Goal: Task Accomplishment & Management: Manage account settings

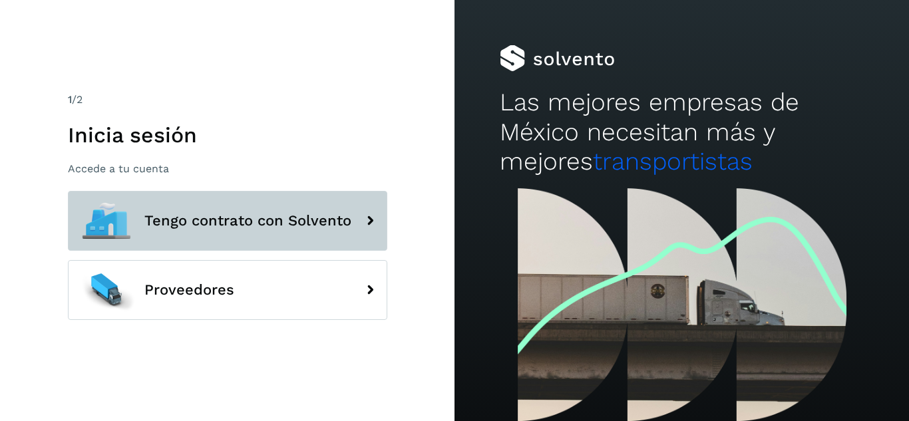
click at [256, 237] on button "Tengo contrato con Solvento" at bounding box center [228, 221] width 320 height 60
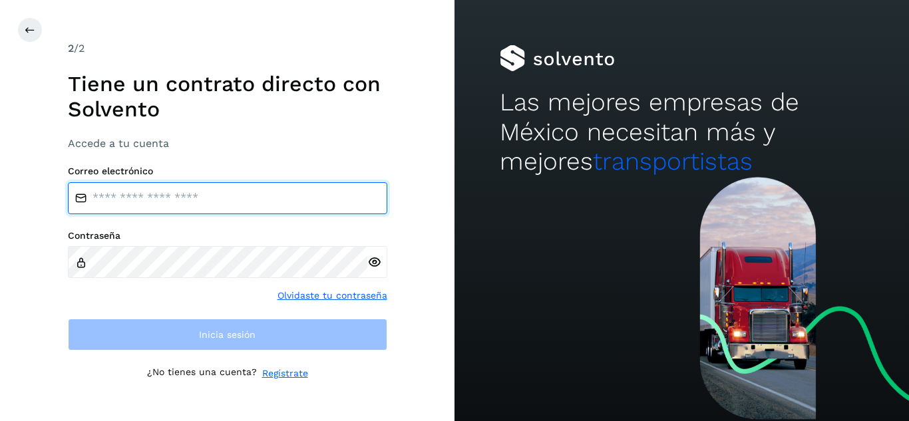
type input "**********"
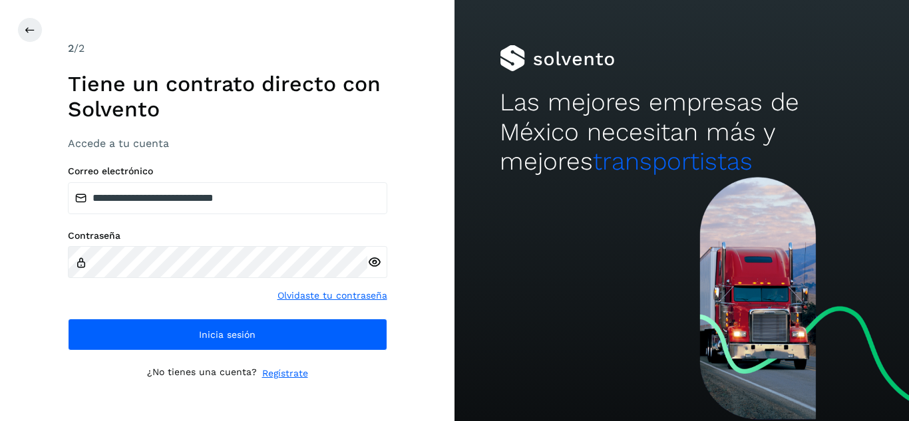
click at [212, 354] on div "**********" at bounding box center [228, 211] width 320 height 341
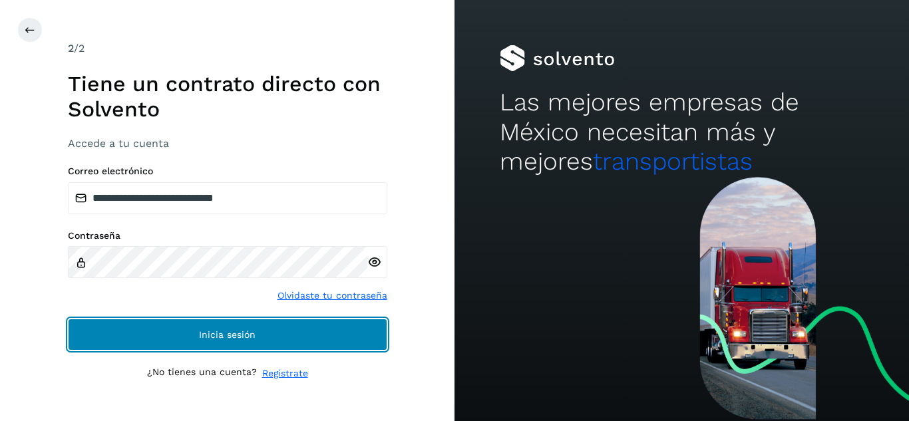
click at [214, 342] on button "Inicia sesión" at bounding box center [228, 335] width 320 height 32
click at [219, 333] on span "Inicia sesión" at bounding box center [227, 334] width 57 height 9
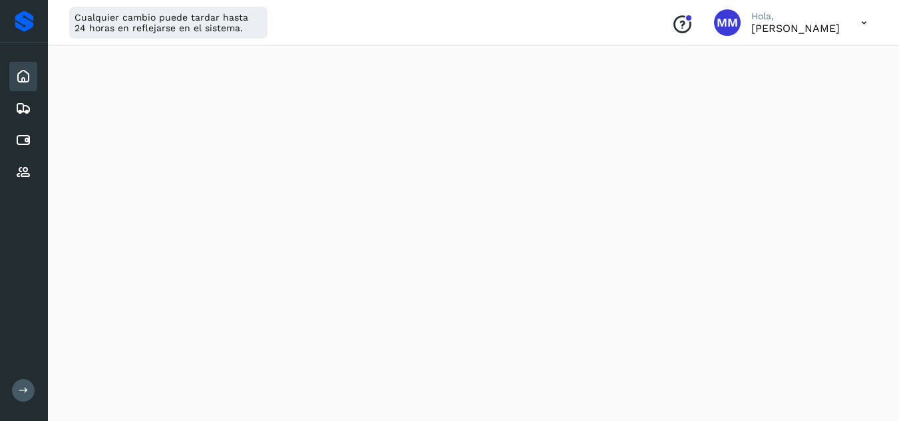
scroll to position [92, 0]
click at [31, 136] on icon at bounding box center [23, 140] width 16 height 16
click at [23, 139] on icon at bounding box center [23, 140] width 16 height 16
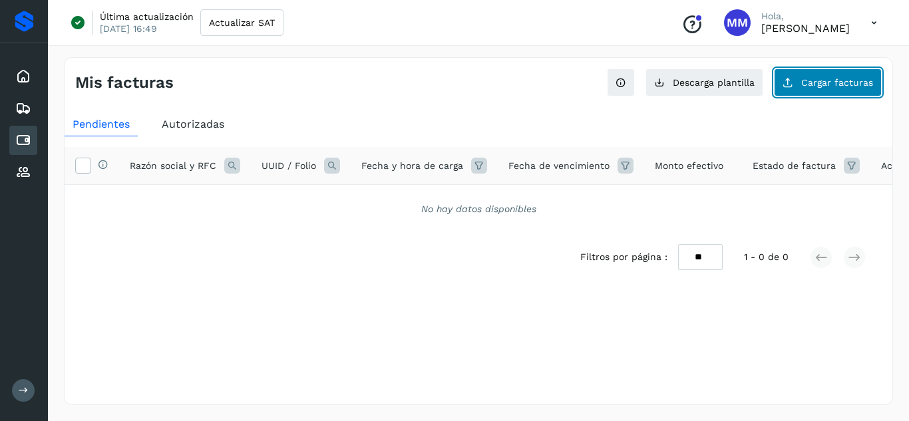
click at [806, 91] on button "Cargar facturas" at bounding box center [828, 83] width 108 height 28
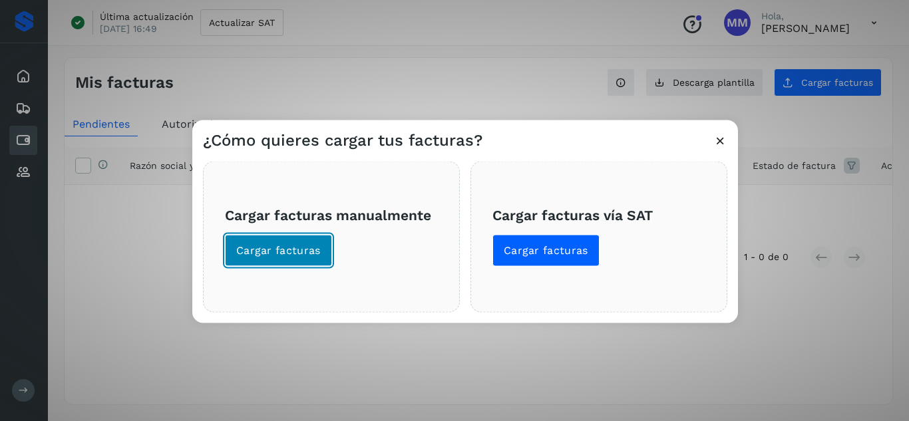
click at [280, 250] on span "Cargar facturas" at bounding box center [278, 250] width 85 height 15
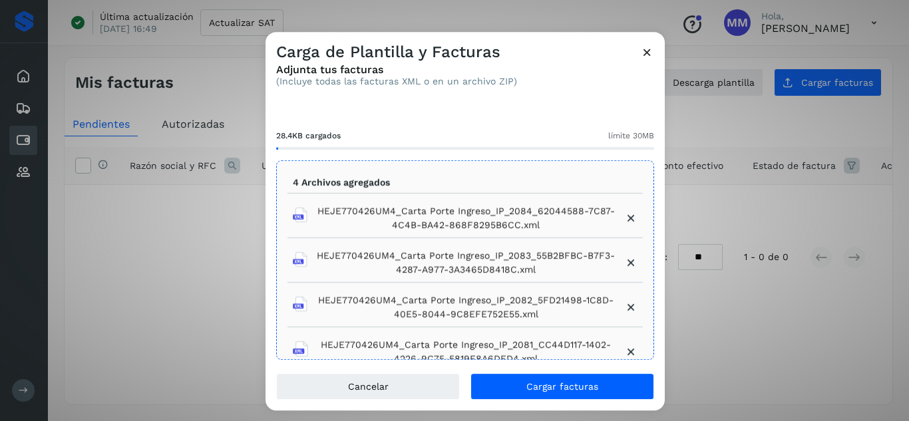
scroll to position [173, 0]
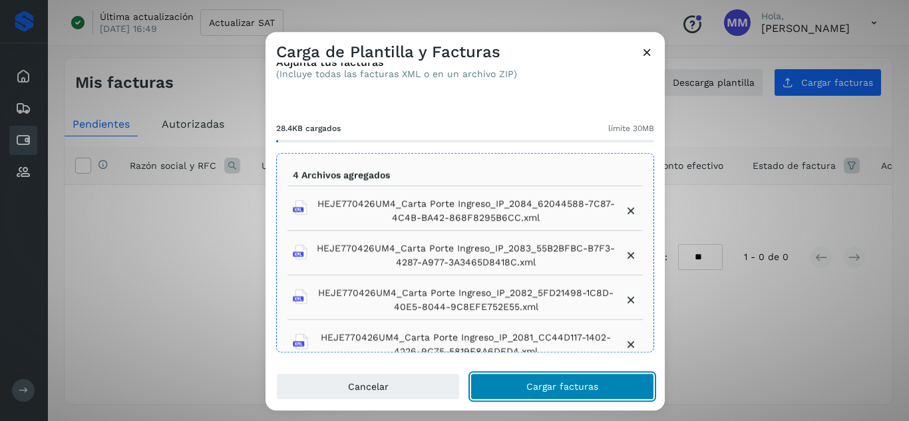
click at [565, 385] on span "Cargar facturas" at bounding box center [563, 386] width 72 height 9
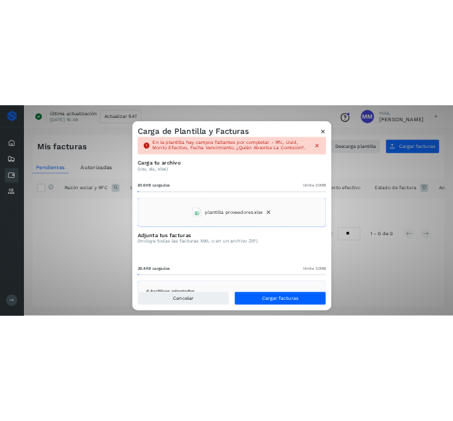
scroll to position [9, 0]
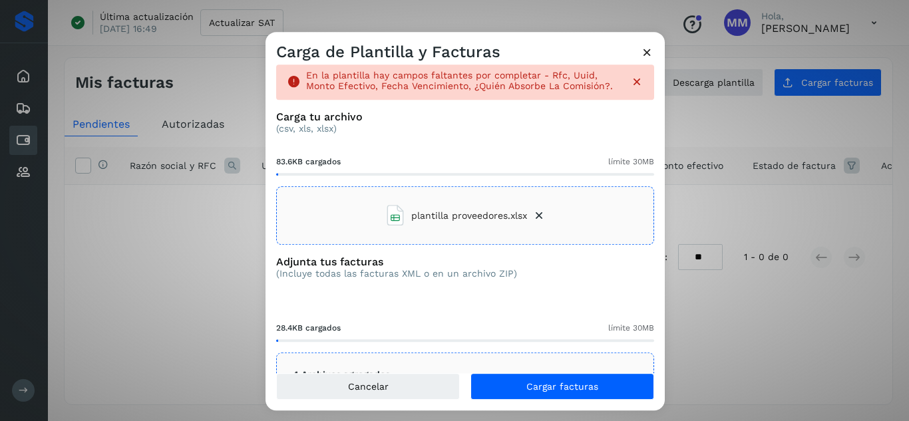
click at [650, 54] on icon at bounding box center [647, 52] width 14 height 14
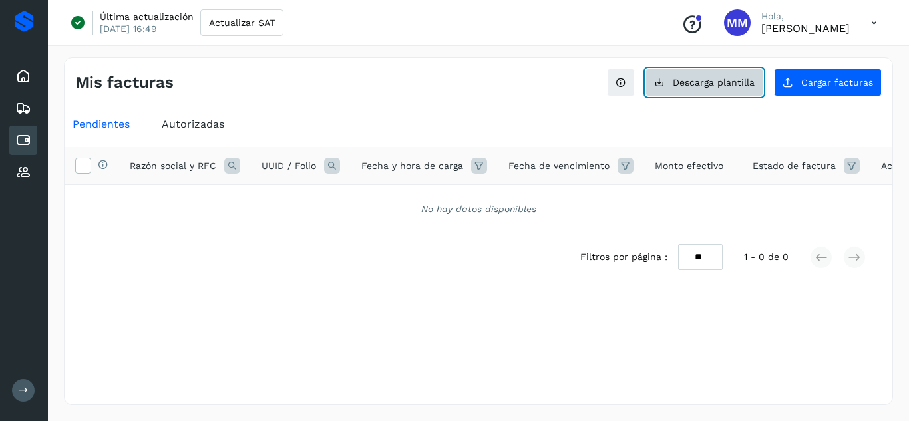
click at [708, 89] on button "Descarga plantilla" at bounding box center [705, 83] width 118 height 28
click at [715, 87] on span "Descarga plantilla" at bounding box center [714, 82] width 82 height 9
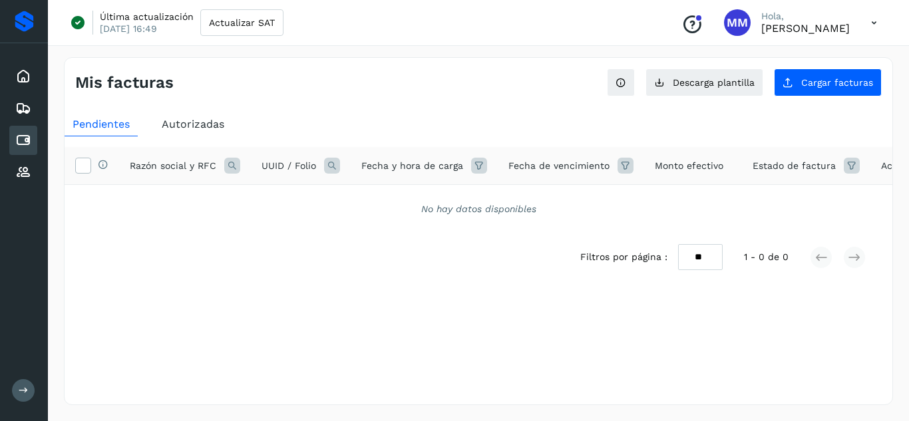
click at [836, 98] on div "Mis facturas Ver instrucciones para cargar Facturas Descarga plantilla Cargar f…" at bounding box center [479, 231] width 830 height 348
click at [837, 89] on button "Cargar facturas" at bounding box center [828, 83] width 108 height 28
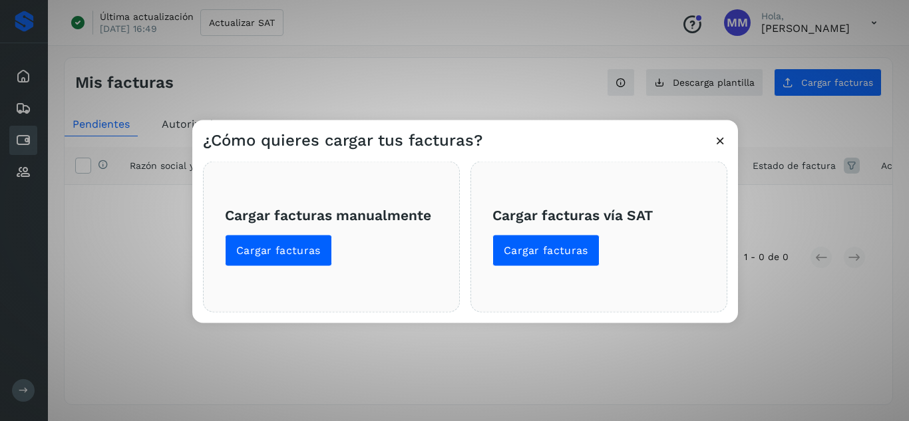
click at [348, 262] on span "Cargar facturas manualmente Cargar facturas" at bounding box center [331, 236] width 213 height 59
click at [300, 242] on button "Cargar facturas" at bounding box center [278, 250] width 107 height 32
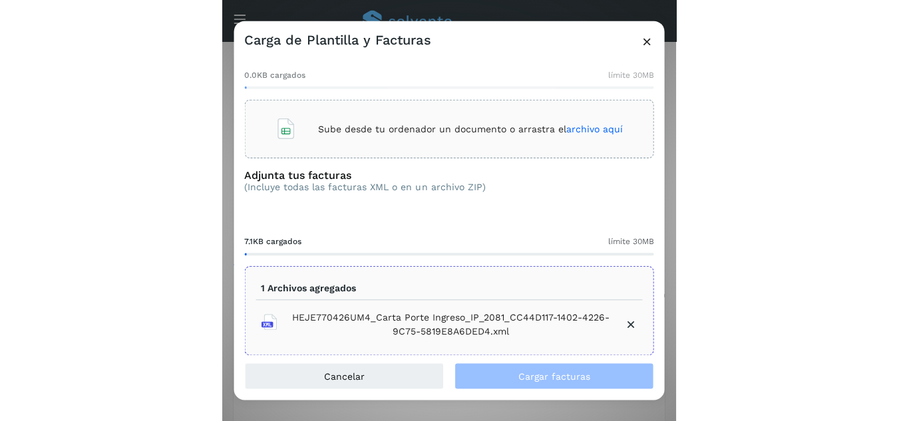
scroll to position [63, 0]
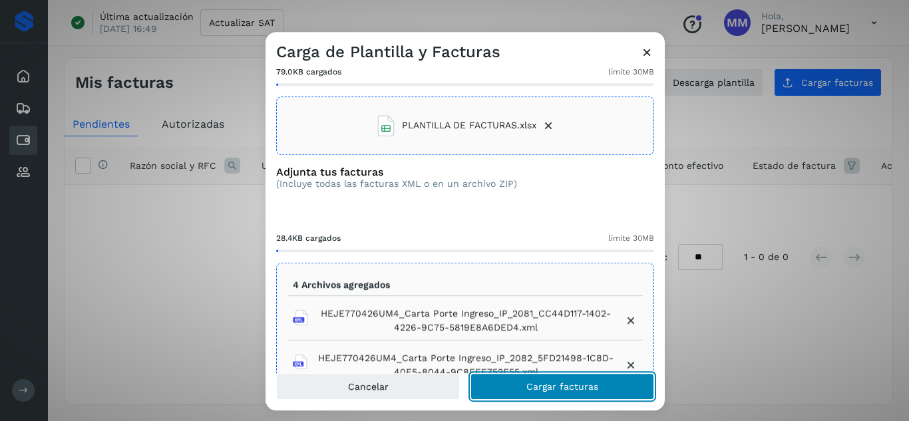
click at [579, 391] on span "Cargar facturas" at bounding box center [563, 386] width 72 height 9
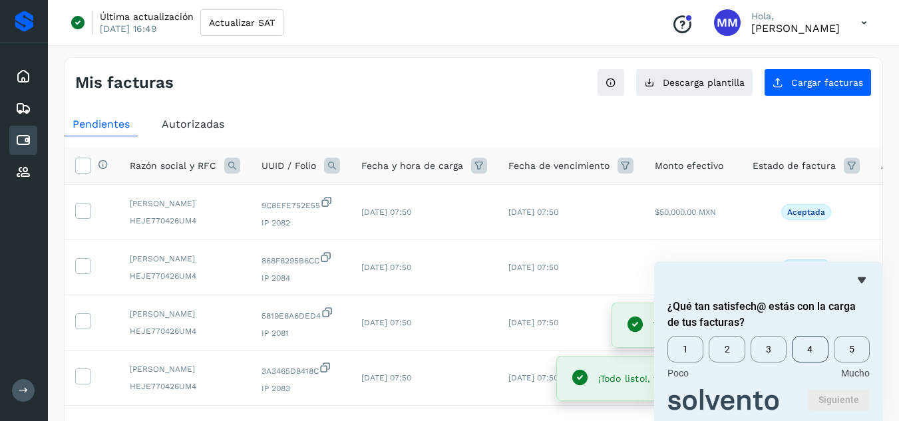
click at [811, 354] on span "4" at bounding box center [810, 349] width 36 height 27
click at [820, 405] on button "Siguiente" at bounding box center [839, 399] width 62 height 21
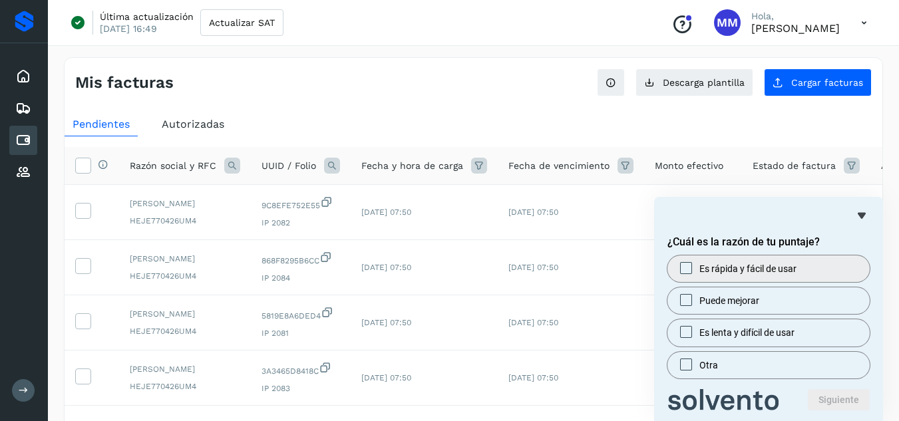
click at [802, 276] on label "Es rápida y fácil de usar" at bounding box center [769, 269] width 202 height 27
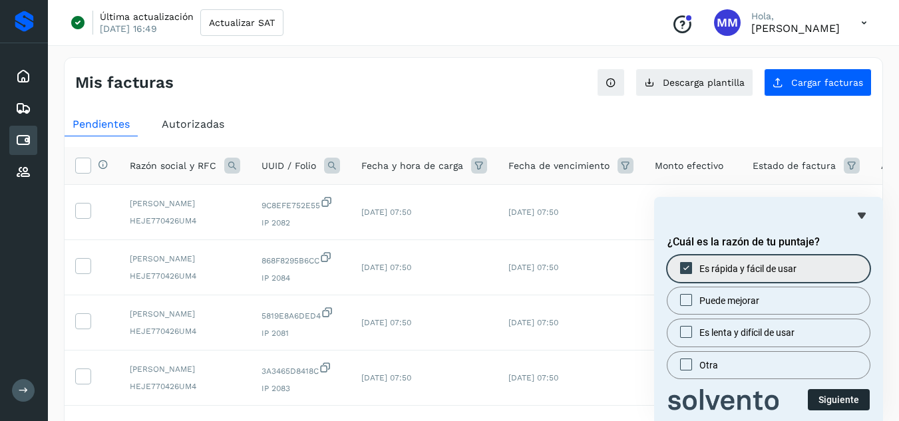
click at [837, 401] on button "Siguiente" at bounding box center [839, 399] width 62 height 21
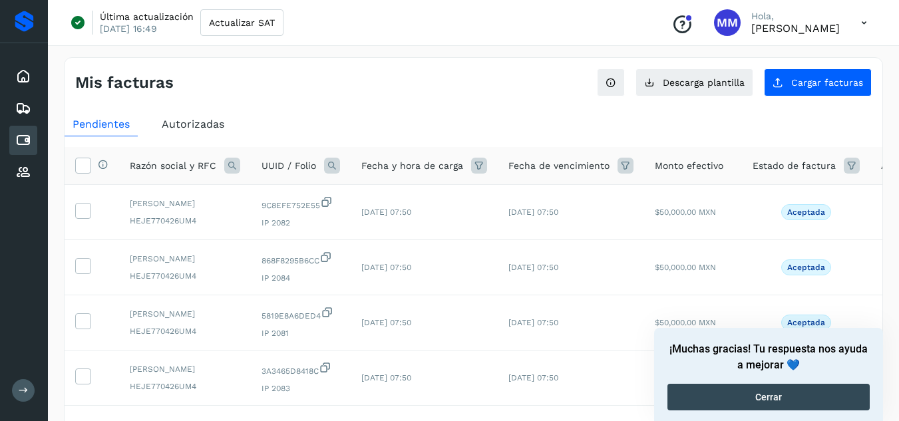
click at [837, 401] on button "Cerrar" at bounding box center [769, 397] width 202 height 27
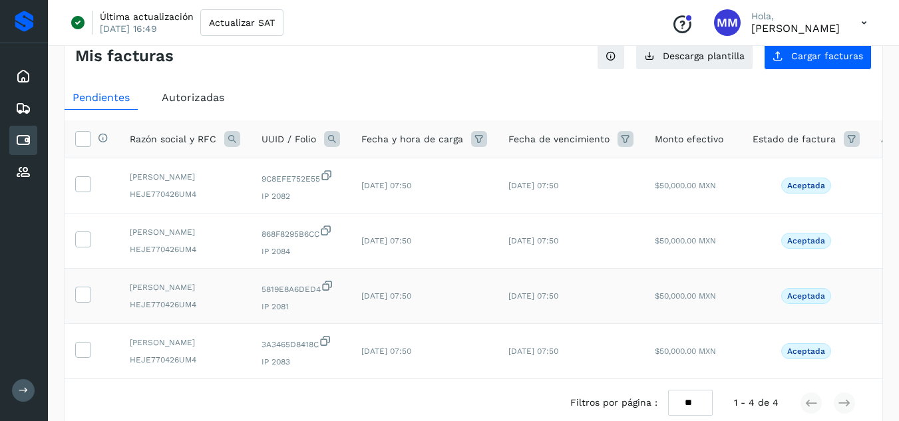
scroll to position [0, 0]
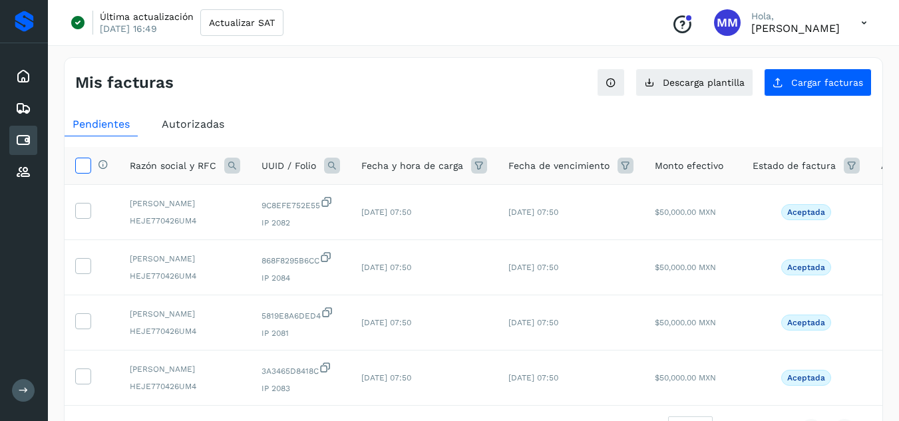
click at [78, 168] on icon at bounding box center [83, 165] width 14 height 14
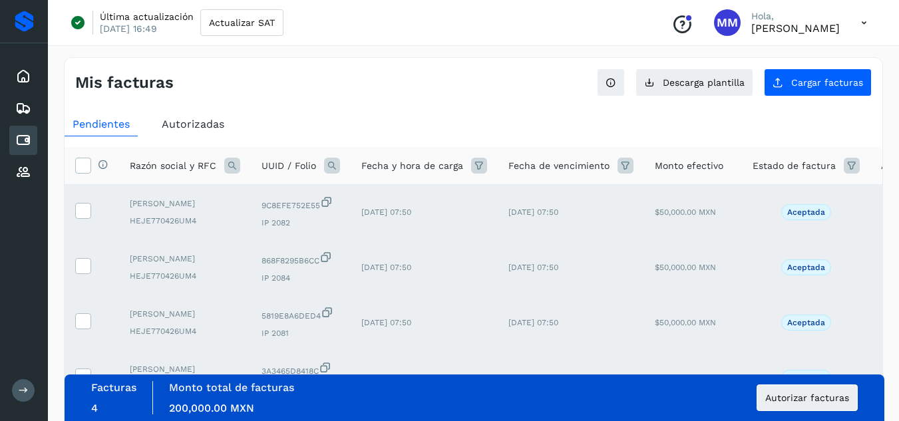
scroll to position [140, 0]
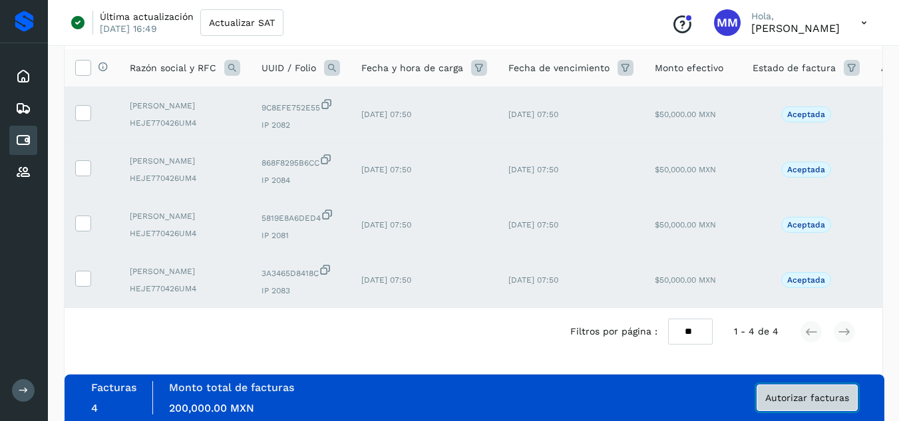
click at [800, 400] on span "Autorizar facturas" at bounding box center [808, 397] width 84 height 9
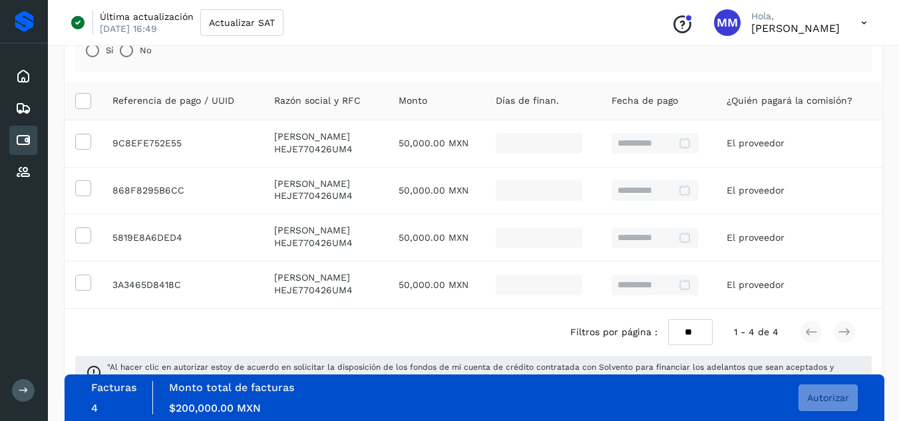
scroll to position [160, 0]
click at [803, 412] on div "Facturas 4 Monto total de facturas Monto $200,000.00 MXN Autorizar" at bounding box center [474, 397] width 767 height 33
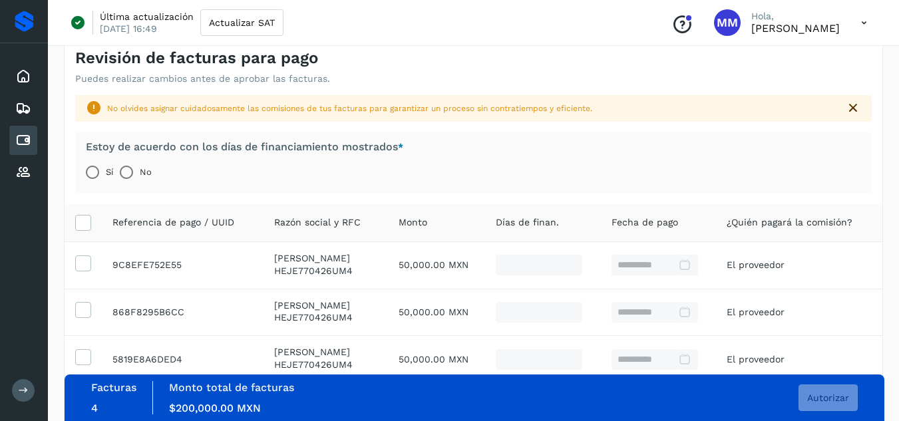
scroll to position [39, 0]
click at [847, 389] on button "Autorizar" at bounding box center [828, 398] width 59 height 27
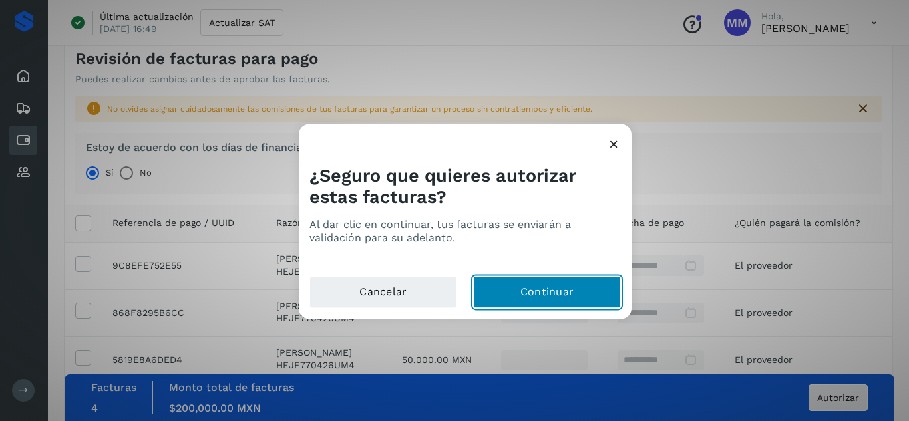
click at [581, 289] on button "Continuar" at bounding box center [547, 292] width 148 height 32
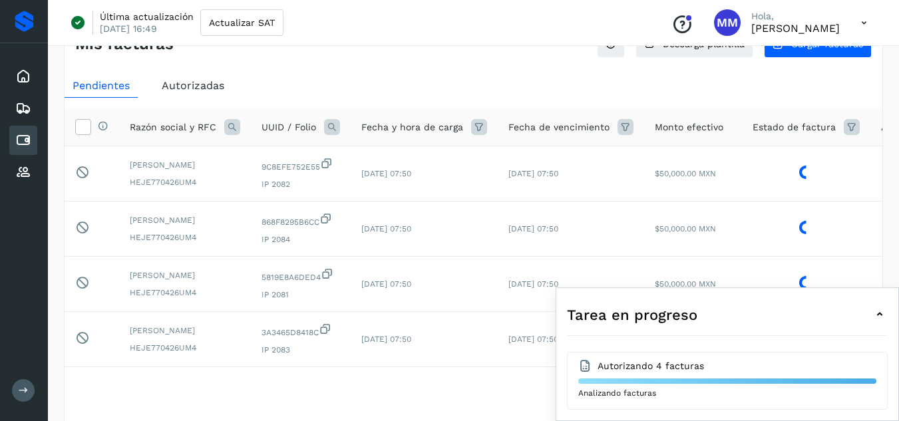
click at [581, 289] on div "Tarea en progreso Autorizando 4 facturas Analizando facturas Revisando informac…" at bounding box center [728, 355] width 344 height 134
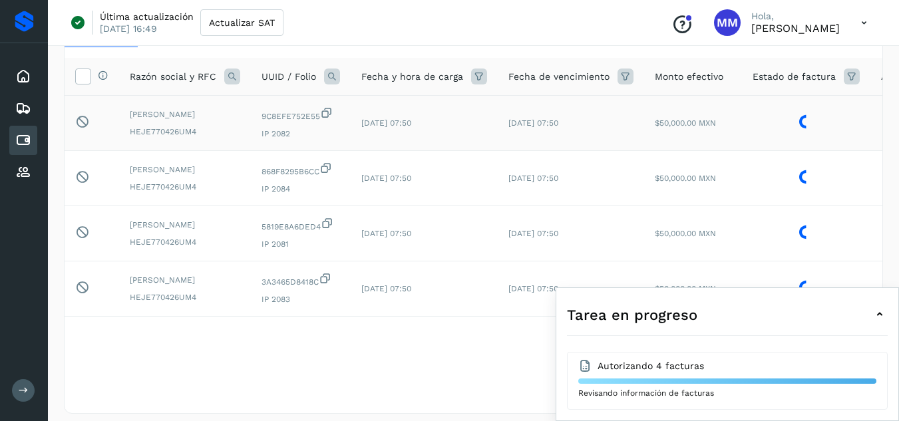
scroll to position [90, 0]
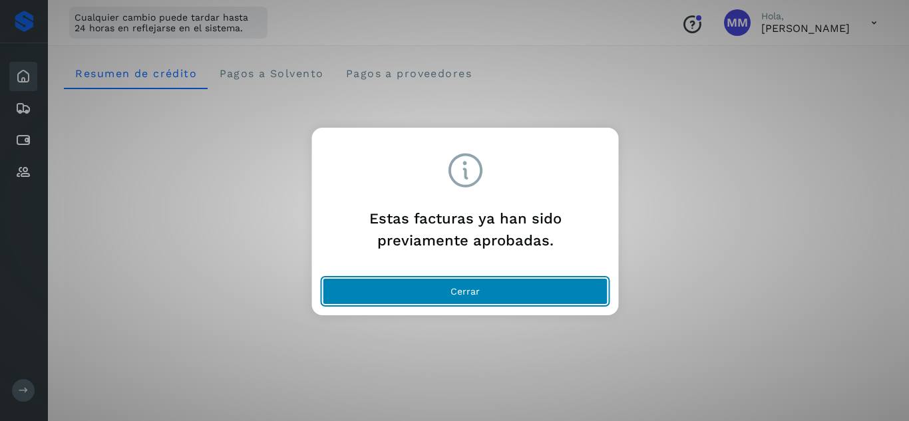
click at [417, 286] on button "Cerrar" at bounding box center [466, 291] width 286 height 27
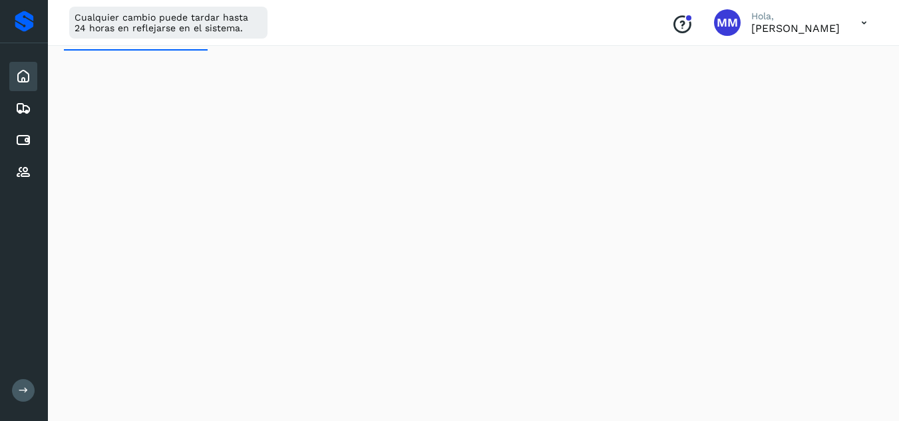
scroll to position [49, 0]
click at [31, 168] on icon at bounding box center [23, 172] width 16 height 16
